Goal: Register for event/course

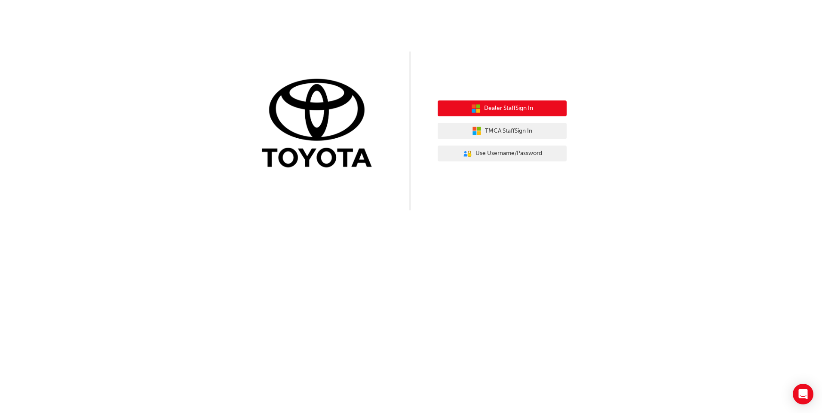
click at [496, 105] on span "Dealer Staff Sign In" at bounding box center [508, 109] width 49 height 10
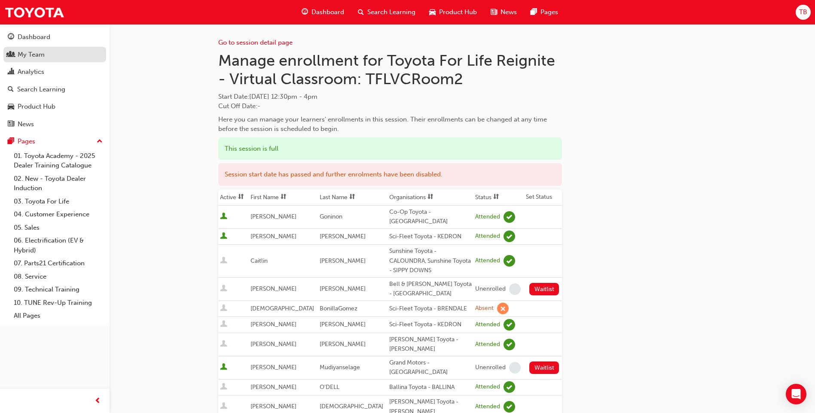
click at [31, 56] on div "My Team" at bounding box center [31, 55] width 27 height 10
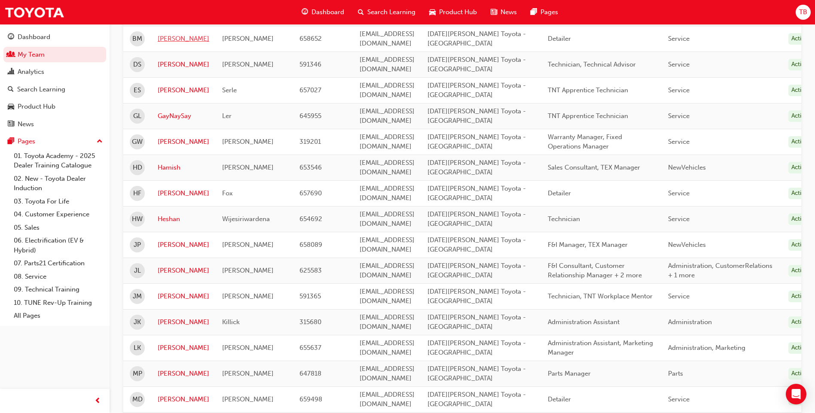
scroll to position [258, 0]
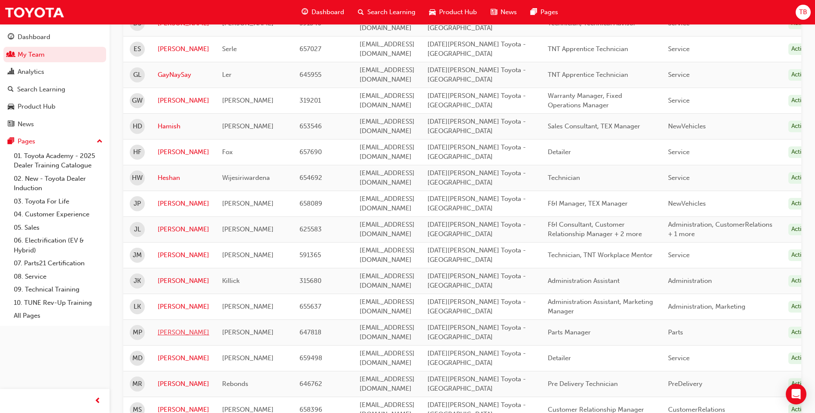
click at [167, 328] on link "[PERSON_NAME]" at bounding box center [184, 333] width 52 height 10
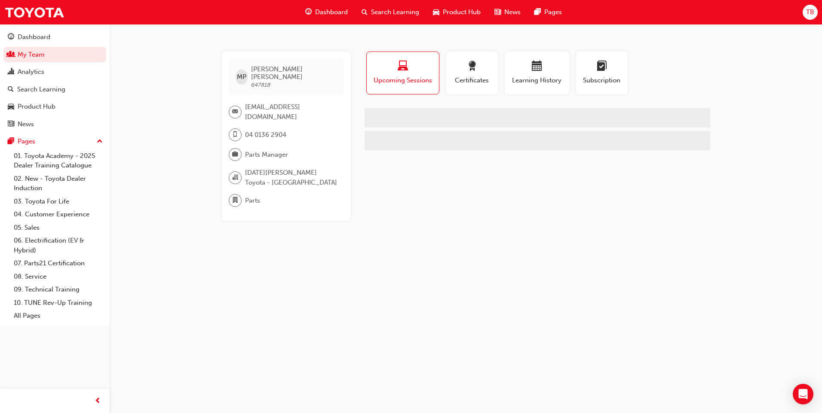
click at [415, 80] on span "Upcoming Sessions" at bounding box center [402, 81] width 59 height 10
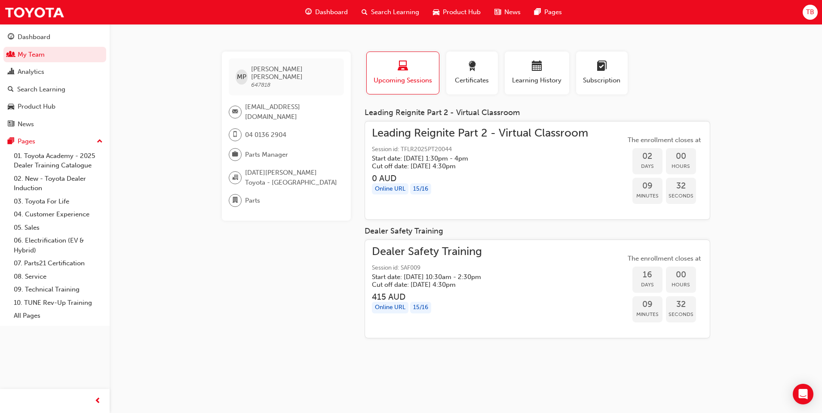
click at [422, 195] on div "15 / 16" at bounding box center [420, 189] width 21 height 12
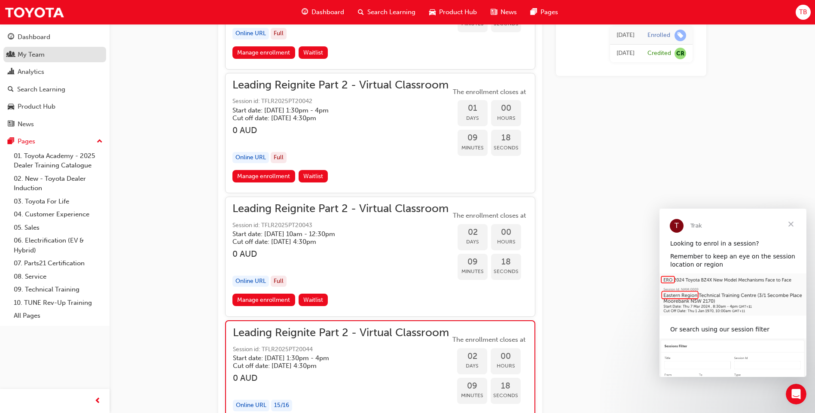
click at [49, 52] on div "My Team" at bounding box center [55, 54] width 94 height 11
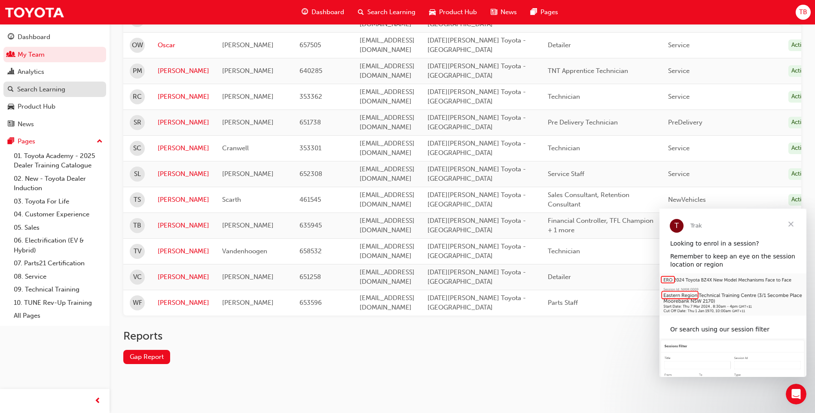
click at [52, 84] on div "Search Learning" at bounding box center [55, 89] width 94 height 11
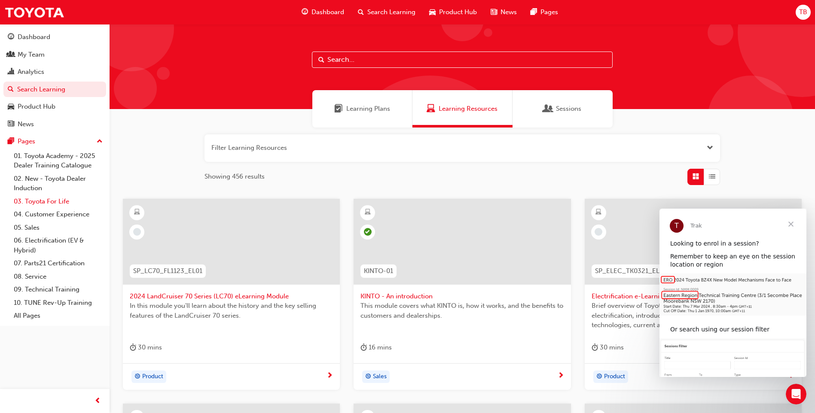
click at [52, 201] on link "03. Toyota For Life" at bounding box center [58, 201] width 96 height 13
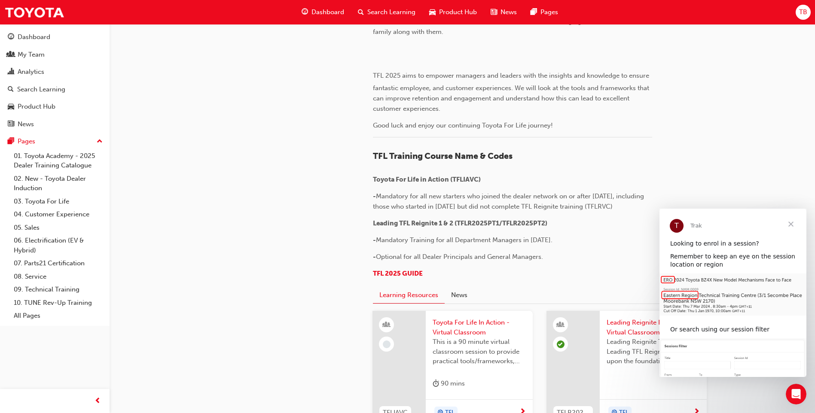
scroll to position [290, 0]
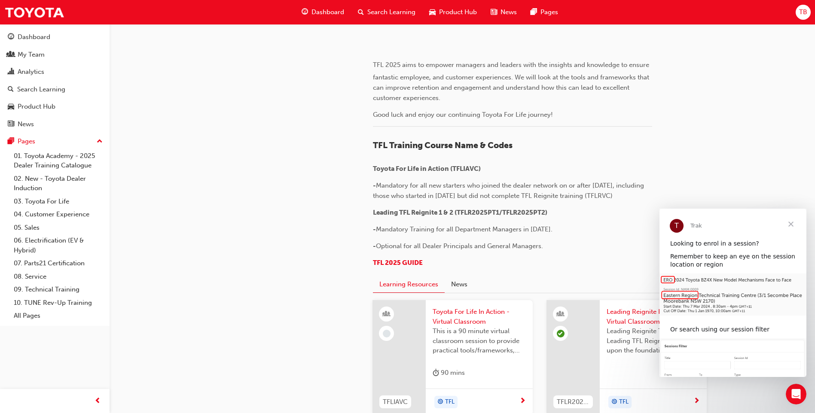
click at [791, 224] on span "Close" at bounding box center [791, 224] width 31 height 31
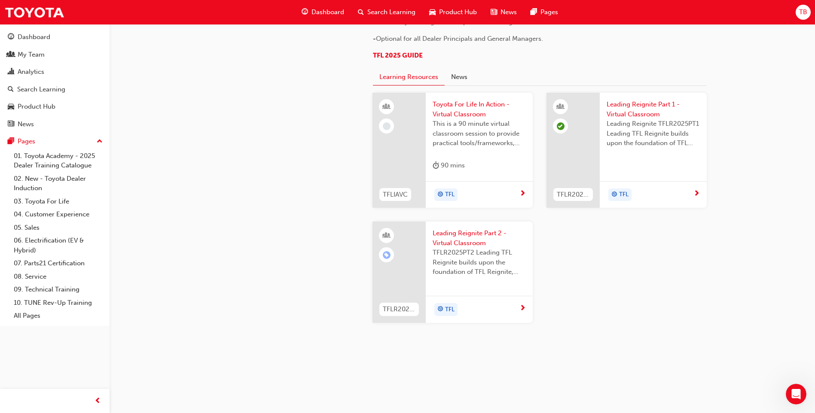
scroll to position [870, 0]
click at [459, 248] on span "Leading Reignite Part 2 - Virtual Classroom" at bounding box center [479, 238] width 93 height 19
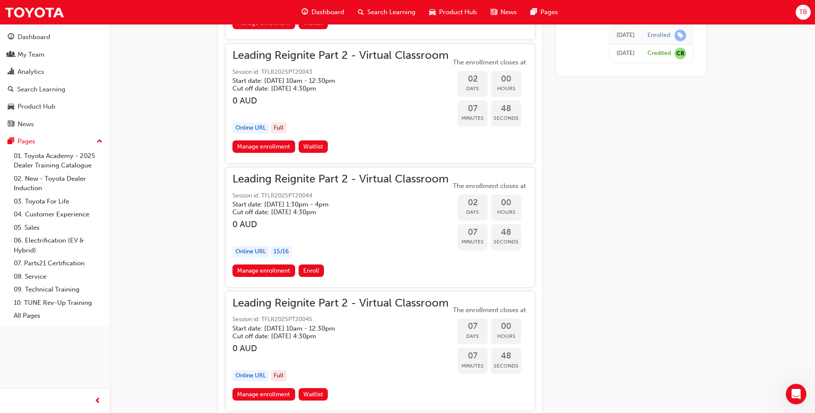
scroll to position [1204, 0]
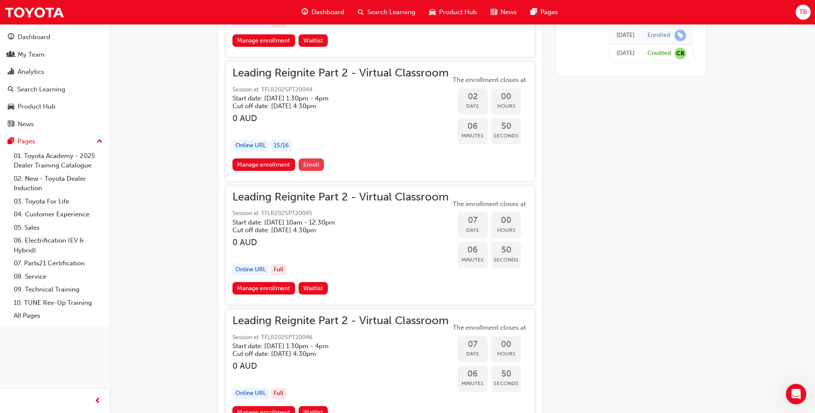
click at [311, 164] on span "Enroll" at bounding box center [311, 164] width 16 height 7
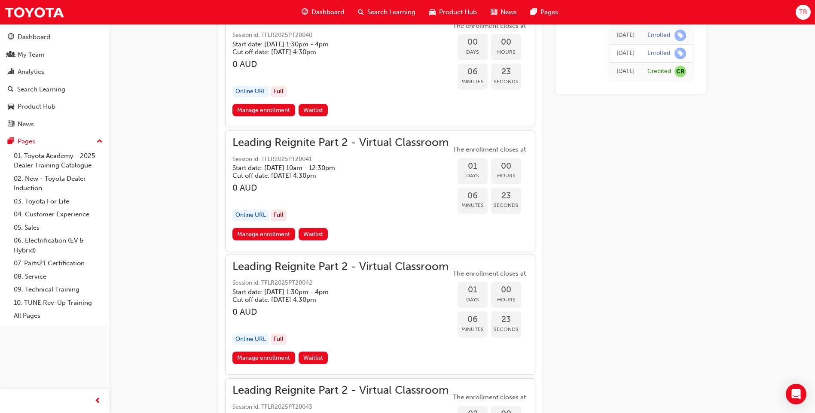
scroll to position [870, 0]
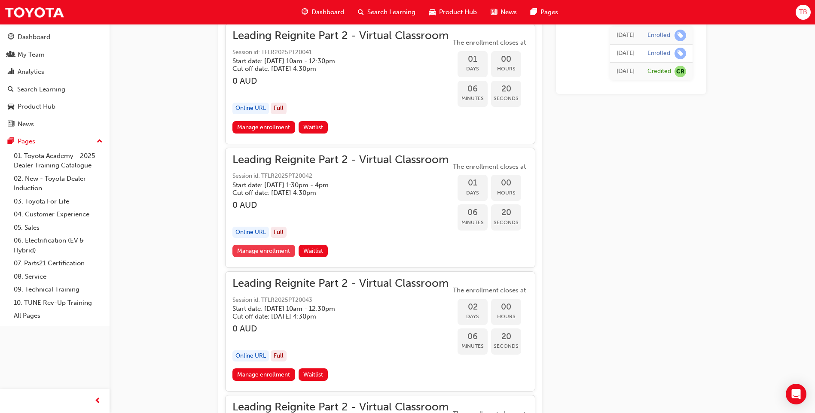
click at [272, 254] on link "Manage enrollment" at bounding box center [263, 251] width 63 height 12
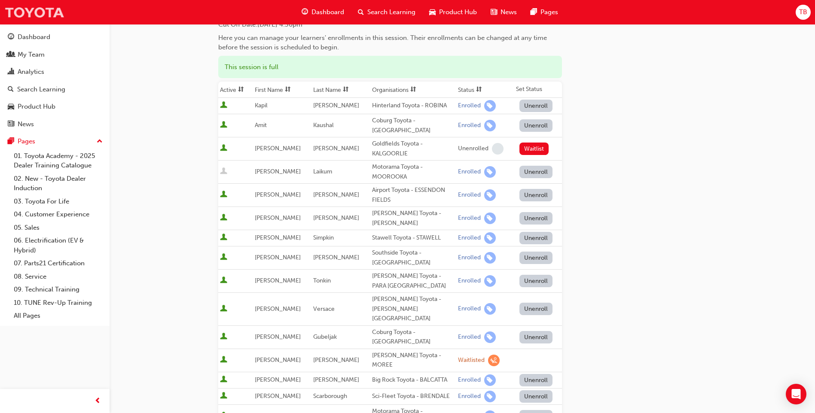
scroll to position [75, 0]
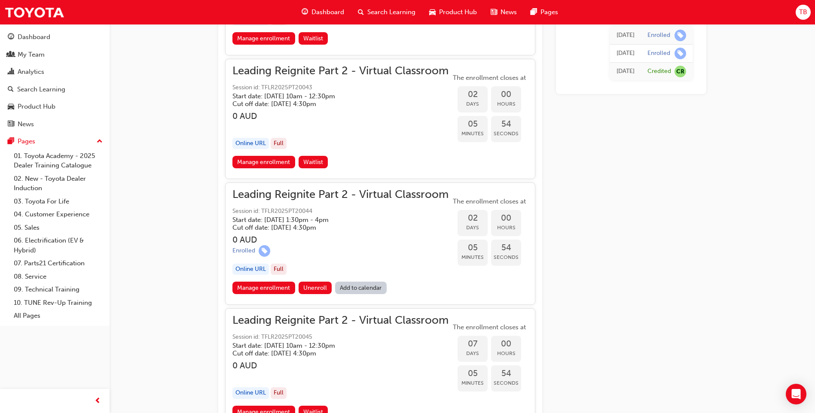
scroll to position [1096, 0]
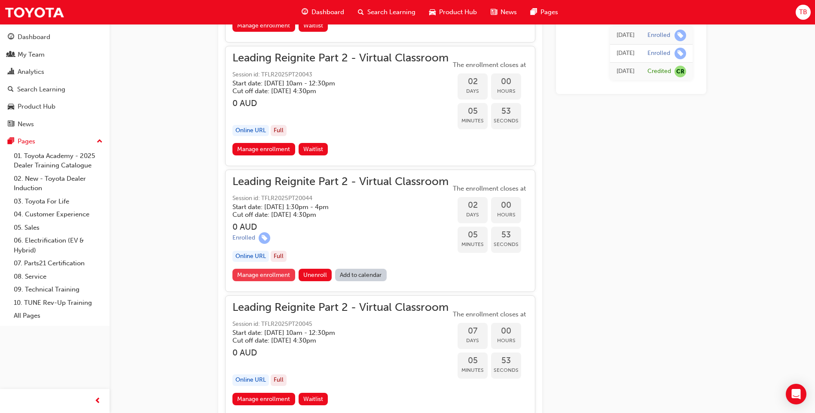
click at [271, 277] on link "Manage enrollment" at bounding box center [263, 275] width 63 height 12
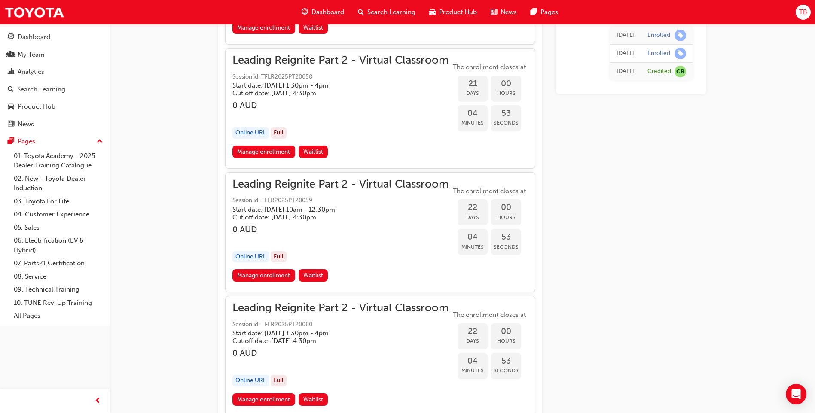
scroll to position [3244, 0]
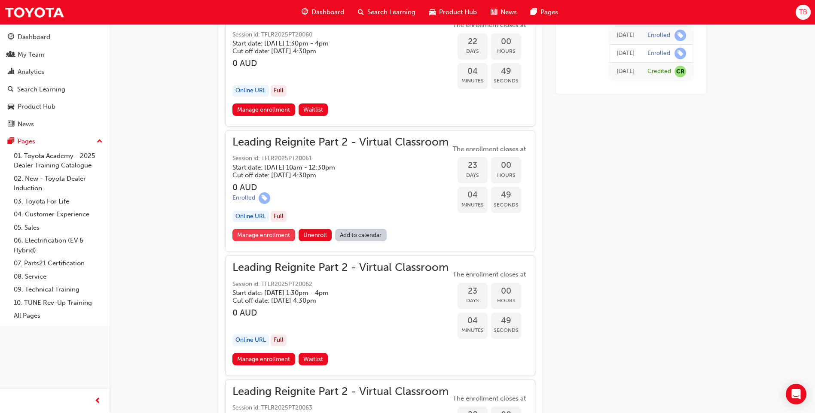
click at [269, 238] on link "Manage enrollment" at bounding box center [263, 235] width 63 height 12
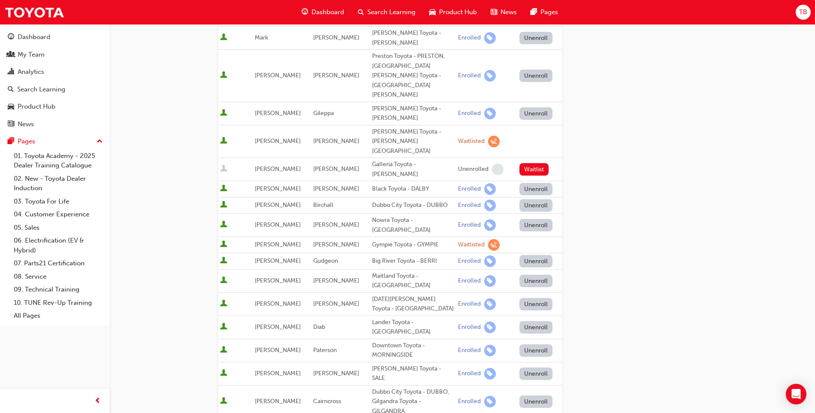
scroll to position [150, 0]
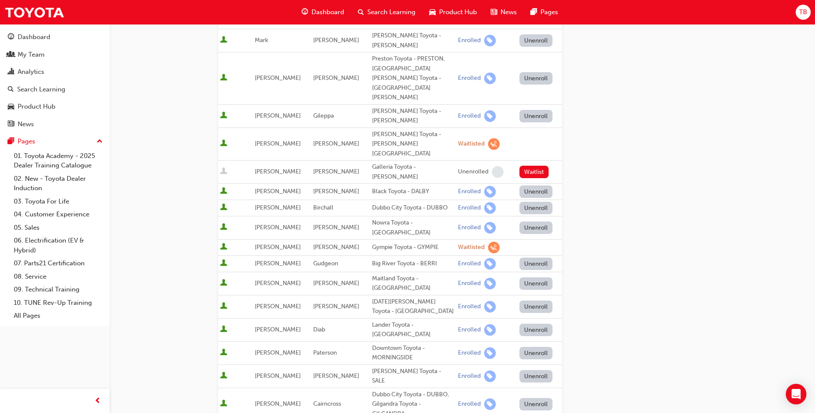
click at [532, 301] on button "Unenroll" at bounding box center [536, 307] width 34 height 12
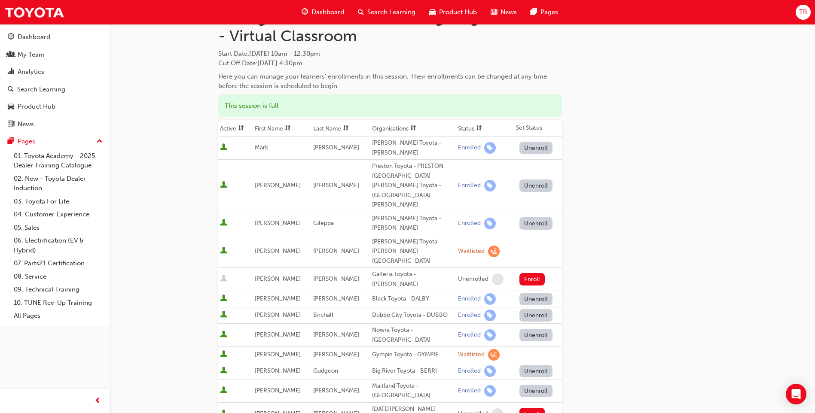
scroll to position [0, 0]
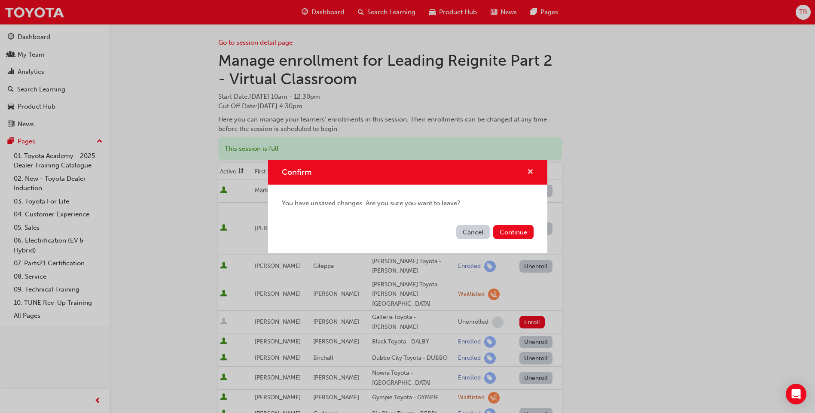
drag, startPoint x: 532, startPoint y: 171, endPoint x: 552, endPoint y: 182, distance: 22.5
click at [532, 171] on span "cross-icon" at bounding box center [530, 173] width 6 height 8
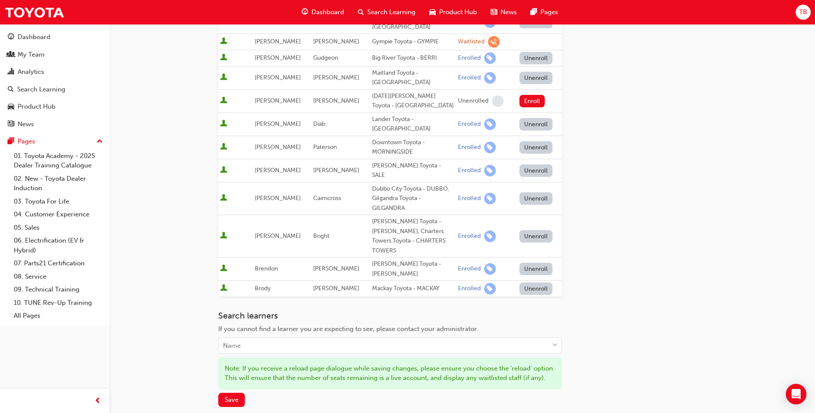
scroll to position [395, 0]
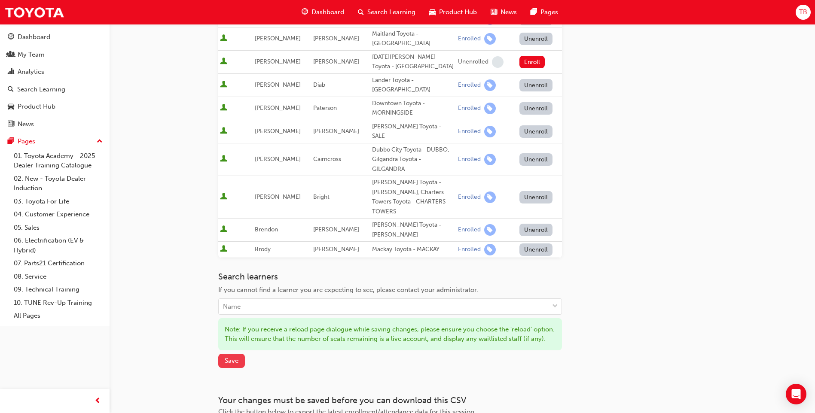
click at [231, 357] on span "Save" at bounding box center [232, 361] width 14 height 8
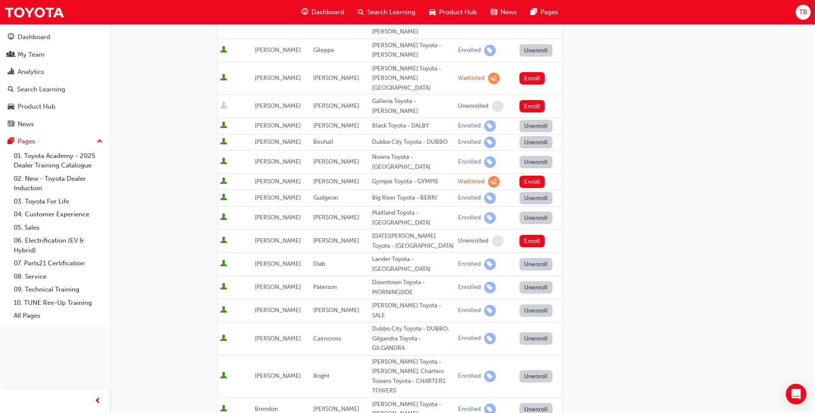
scroll to position [221, 0]
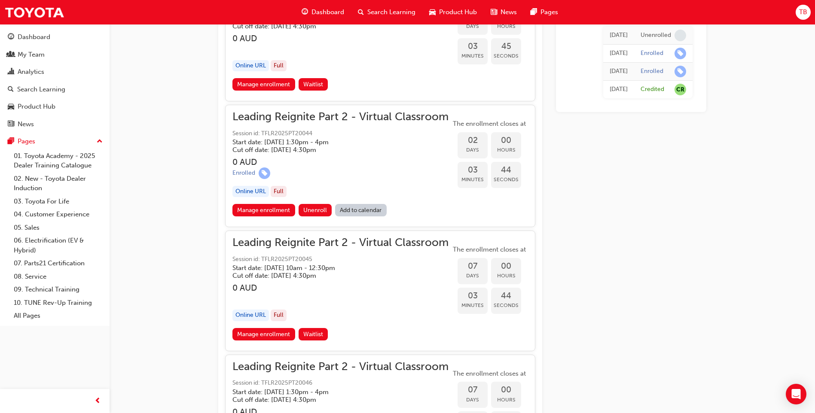
scroll to position [1104, 0]
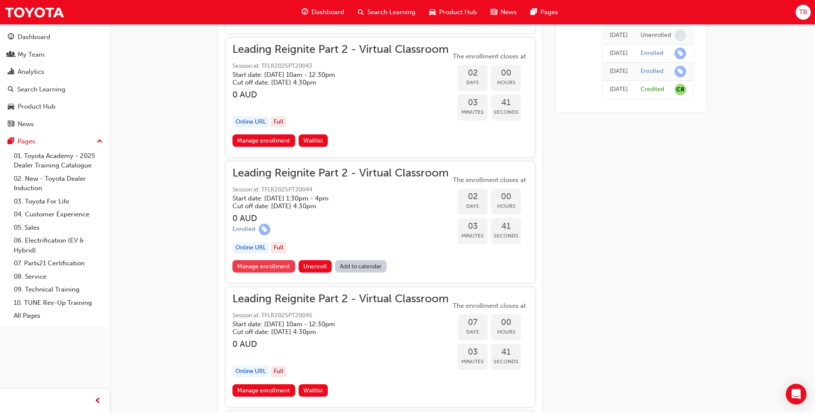
click at [247, 266] on link "Manage enrollment" at bounding box center [263, 266] width 63 height 12
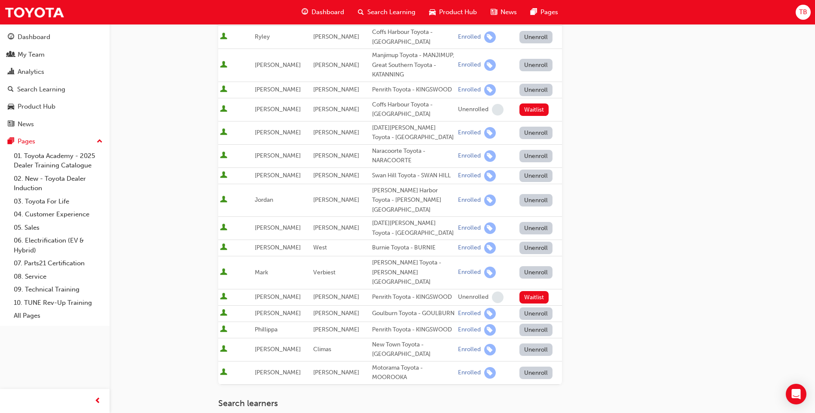
scroll to position [269, 0]
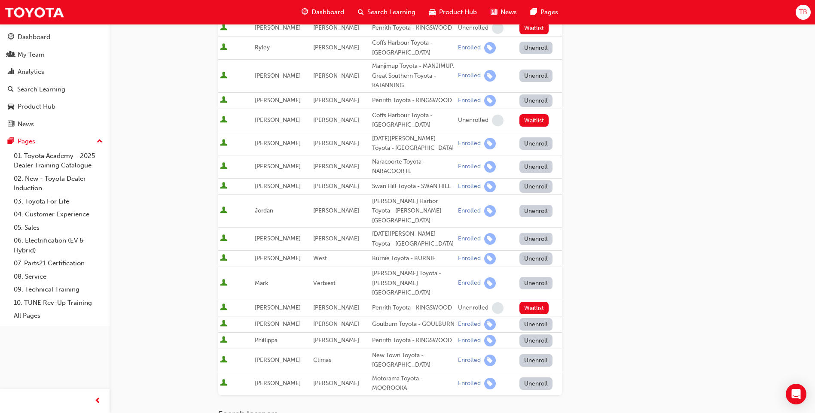
click at [797, 11] on div "TB" at bounding box center [803, 12] width 15 height 15
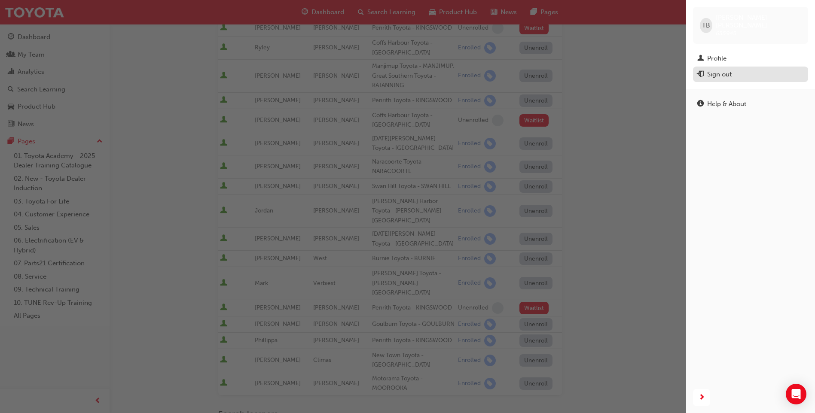
click at [724, 70] on div "Sign out" at bounding box center [719, 75] width 24 height 10
